Goal: Task Accomplishment & Management: Use online tool/utility

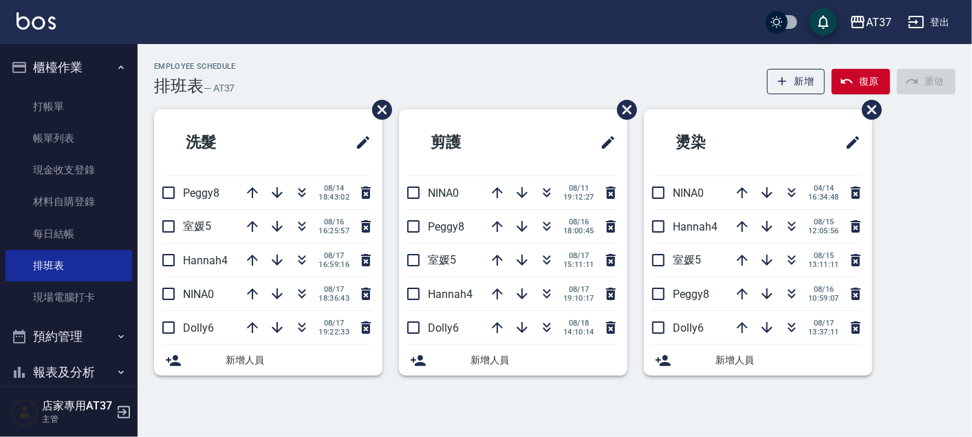
drag, startPoint x: 78, startPoint y: 164, endPoint x: 173, endPoint y: 144, distance: 96.4
click at [78, 164] on link "現金收支登錄" at bounding box center [69, 170] width 127 height 32
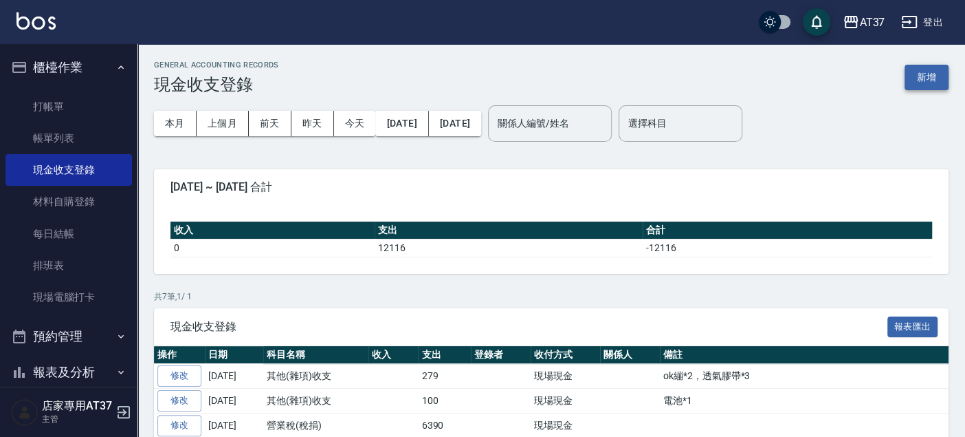
click at [942, 85] on button "新增" at bounding box center [927, 77] width 44 height 25
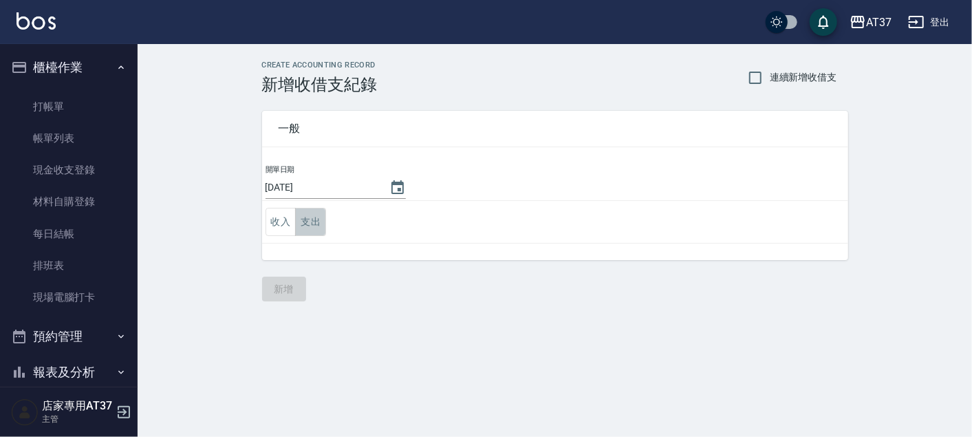
click at [304, 220] on button "支出" at bounding box center [310, 222] width 31 height 28
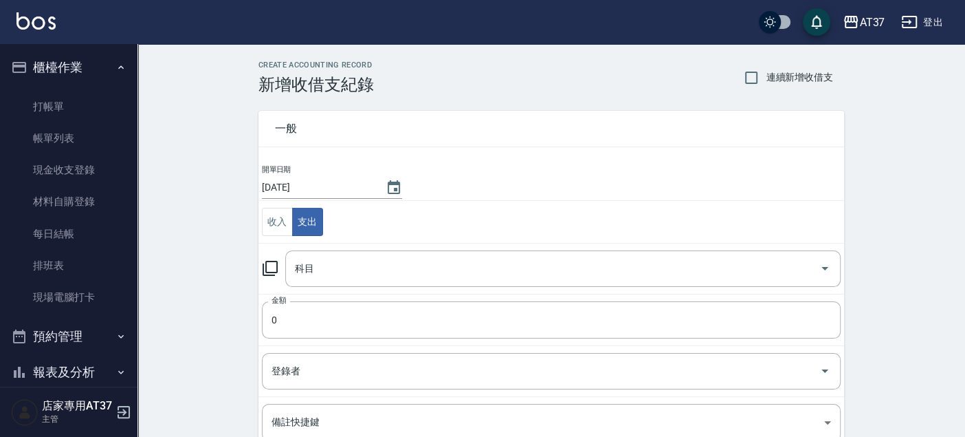
scroll to position [76, 0]
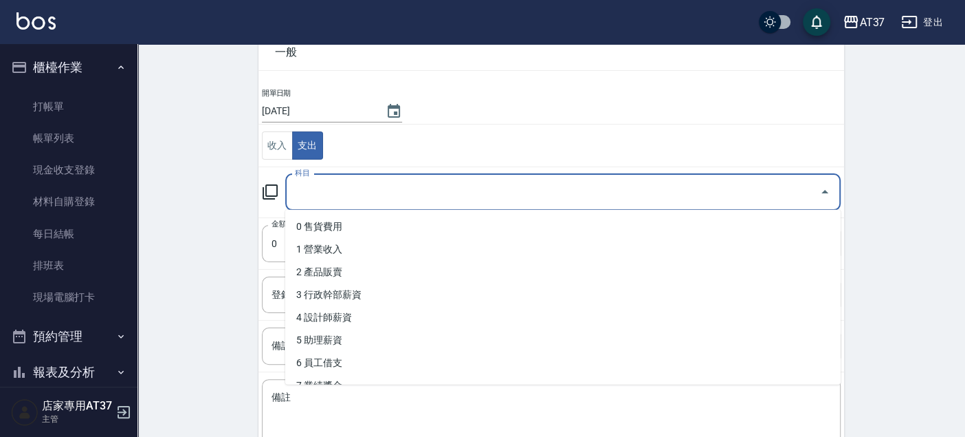
click at [354, 188] on input "科目" at bounding box center [553, 192] width 523 height 24
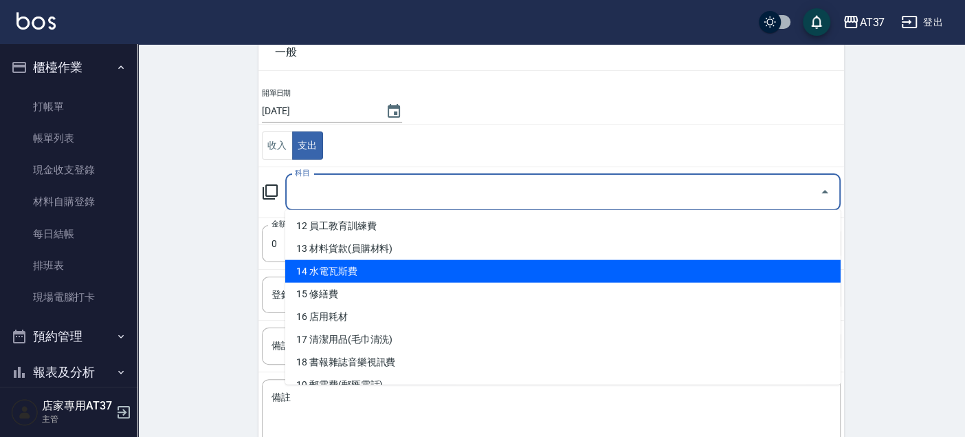
scroll to position [305, 0]
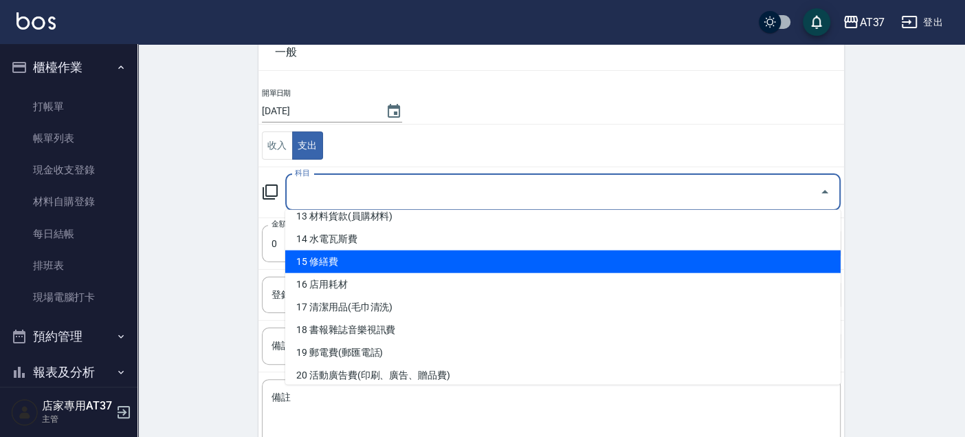
click at [399, 254] on li "15 修繕費" at bounding box center [563, 261] width 556 height 23
type input "15 修繕費"
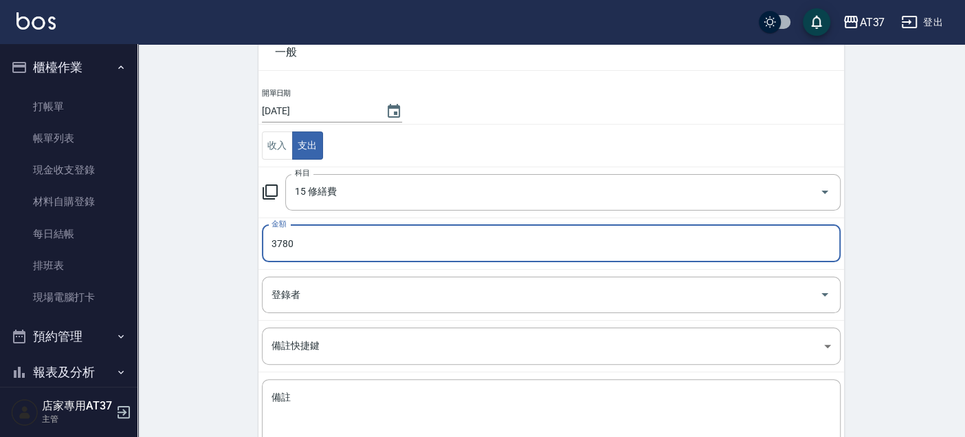
type input "3780"
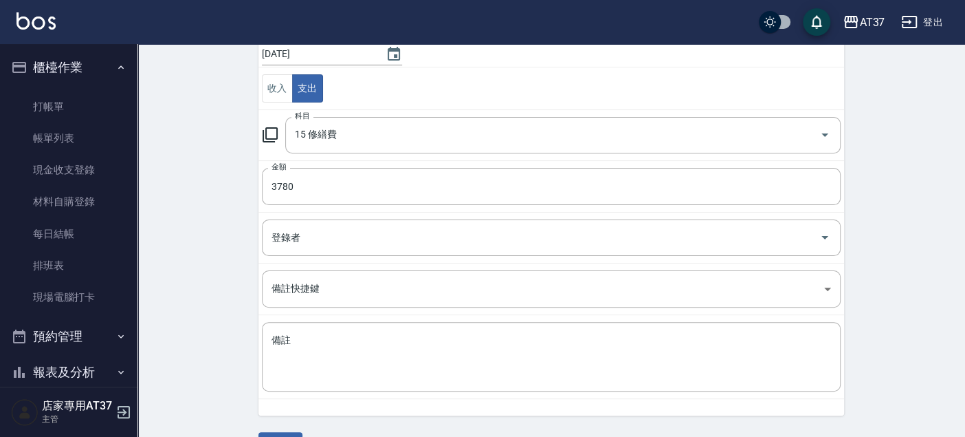
scroll to position [167, 0]
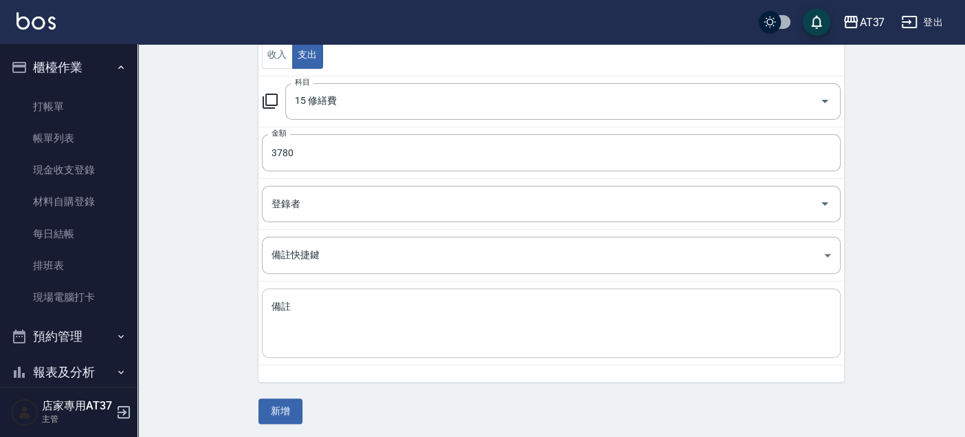
click at [352, 294] on div "x 備註" at bounding box center [551, 322] width 579 height 69
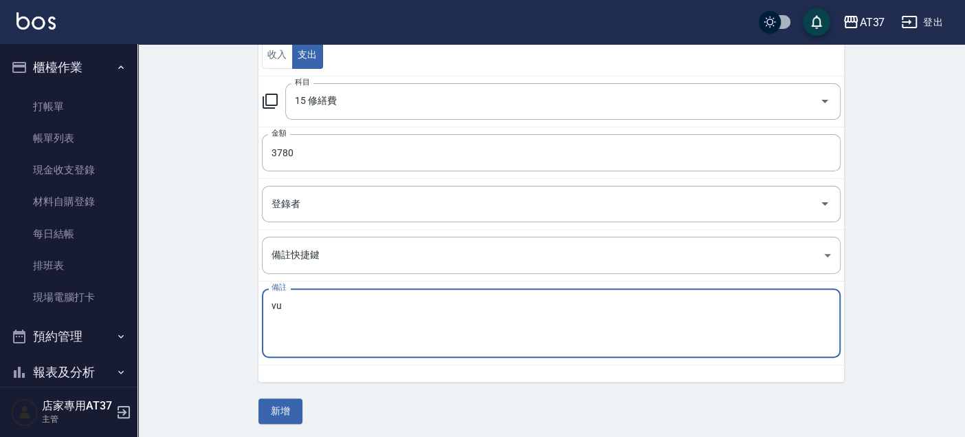
type textarea "v"
type textarea "消防6支"
click at [296, 408] on button "新增" at bounding box center [281, 410] width 44 height 25
